Goal: Information Seeking & Learning: Learn about a topic

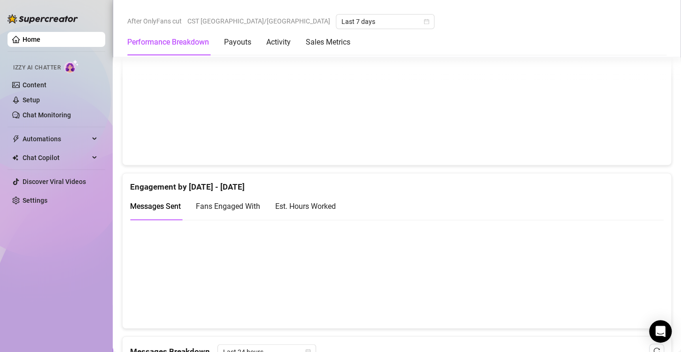
scroll to position [531, 0]
click at [330, 208] on div "Est. Hours Worked" at bounding box center [305, 206] width 61 height 12
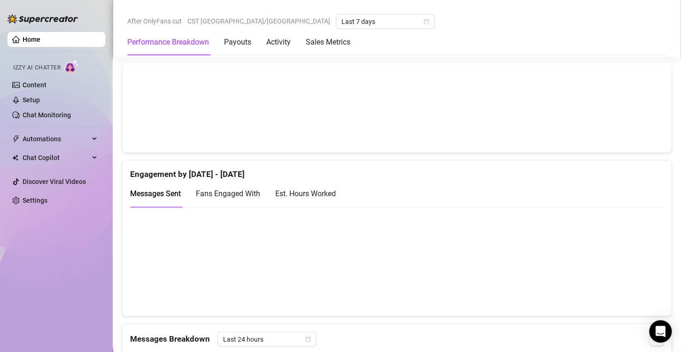
scroll to position [553, 0]
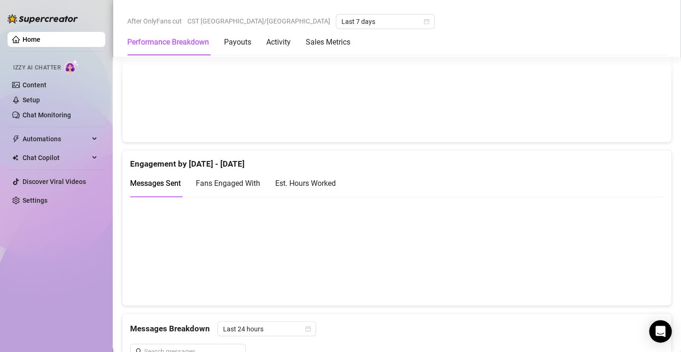
click at [293, 184] on div "Est. Hours Worked" at bounding box center [305, 184] width 61 height 12
click at [168, 183] on span "Messages Sent" at bounding box center [155, 183] width 51 height 9
click at [318, 183] on div "Est. Hours Worked" at bounding box center [305, 184] width 61 height 12
click at [246, 184] on span "Fans Engaged With" at bounding box center [228, 183] width 64 height 9
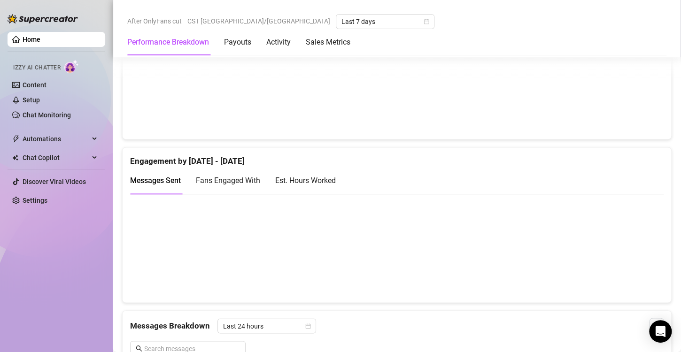
scroll to position [559, 0]
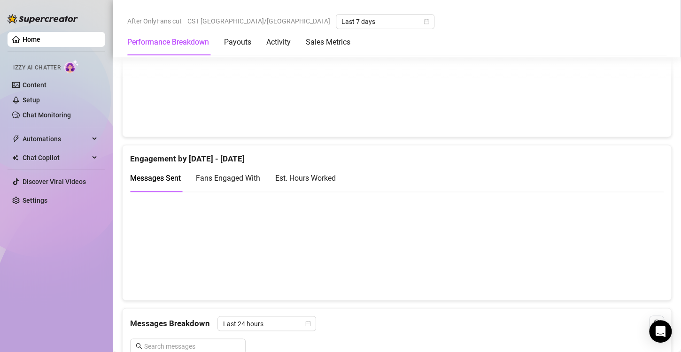
click at [325, 173] on div "Est. Hours Worked" at bounding box center [305, 178] width 61 height 12
